Goal: Find specific page/section: Find specific page/section

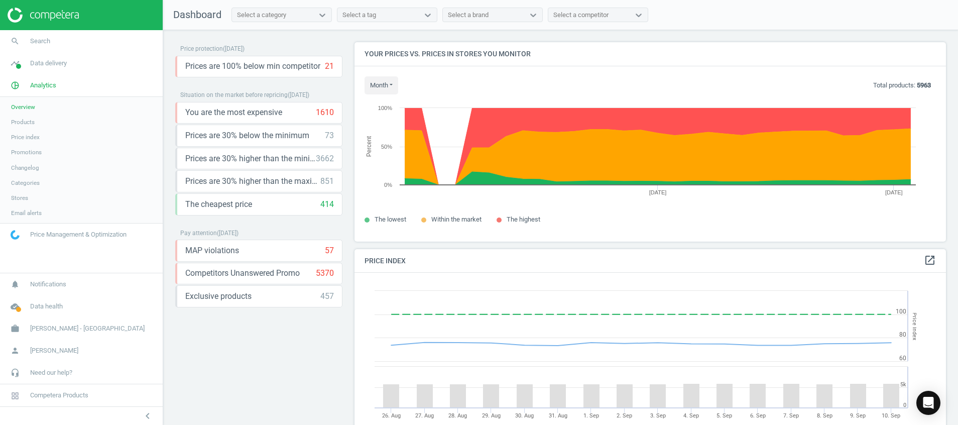
click at [54, 11] on img at bounding box center [43, 15] width 71 height 15
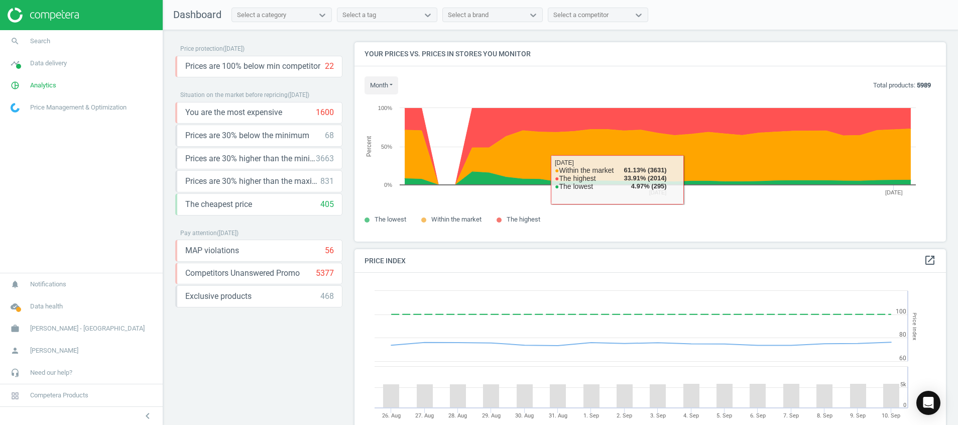
click at [297, 340] on div "Price protection ( [DATE] ) Prices are 100% below min competitor 22 keyboard_ar…" at bounding box center [258, 230] width 167 height 376
